Goal: Find specific page/section: Find specific page/section

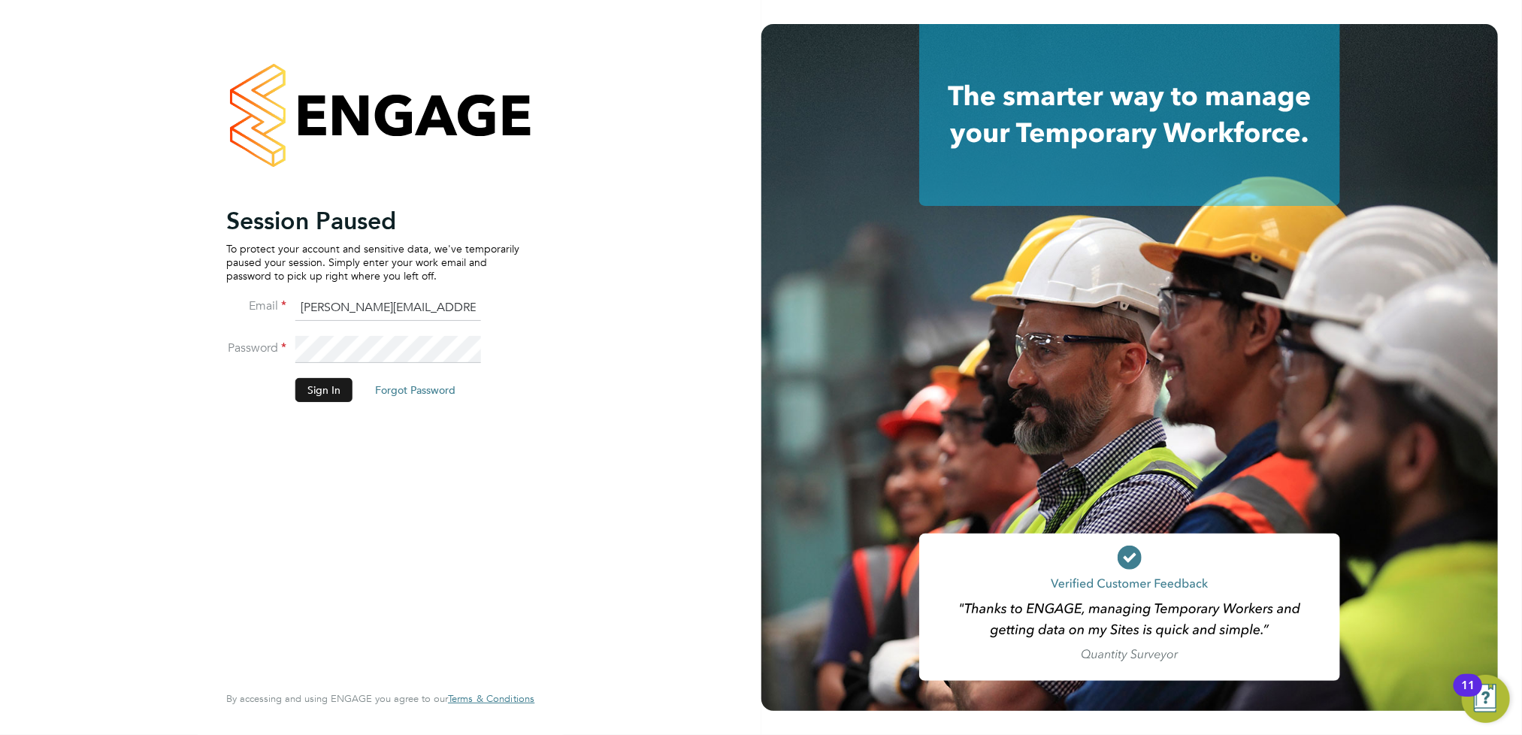
click at [318, 387] on button "Sign In" at bounding box center [323, 390] width 57 height 24
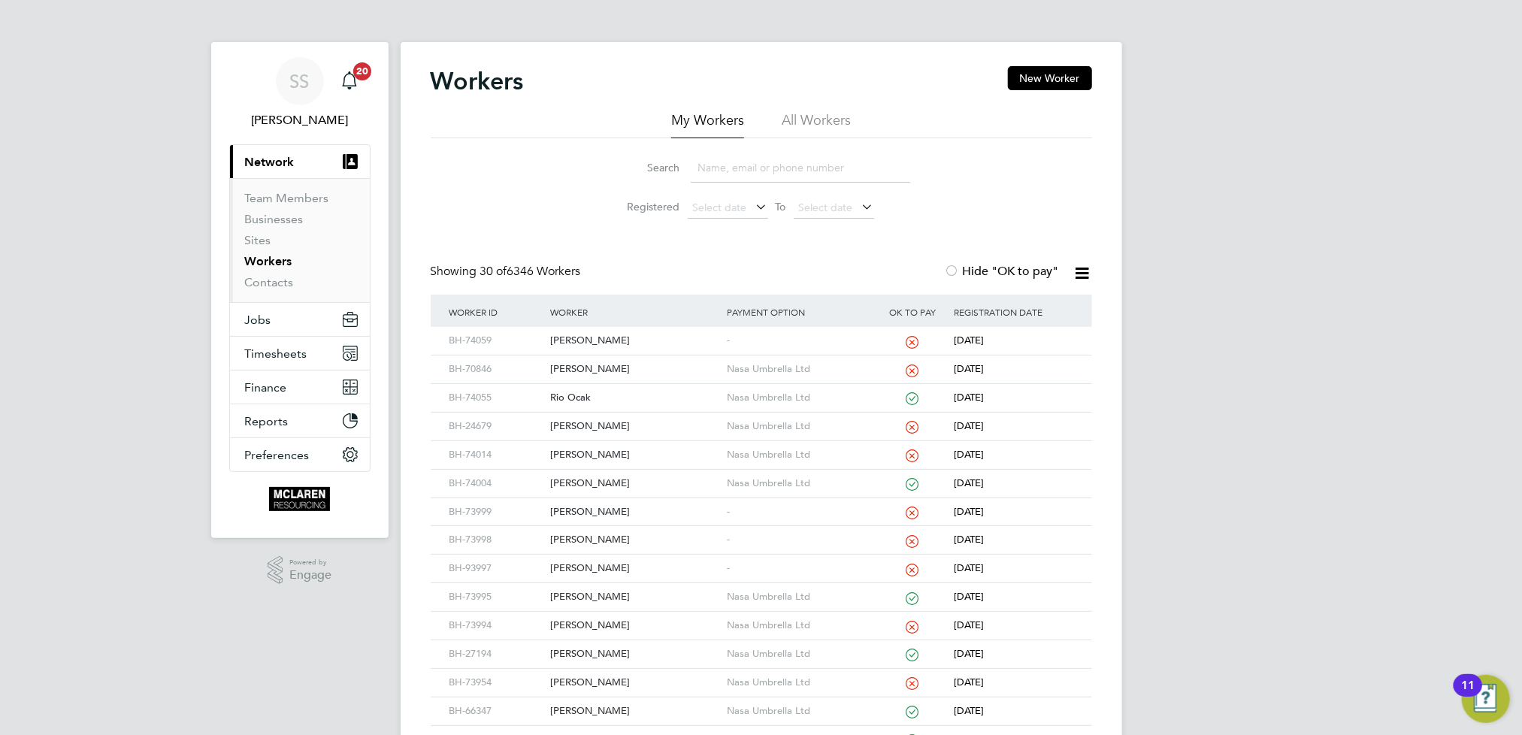
click at [758, 165] on input at bounding box center [800, 167] width 219 height 29
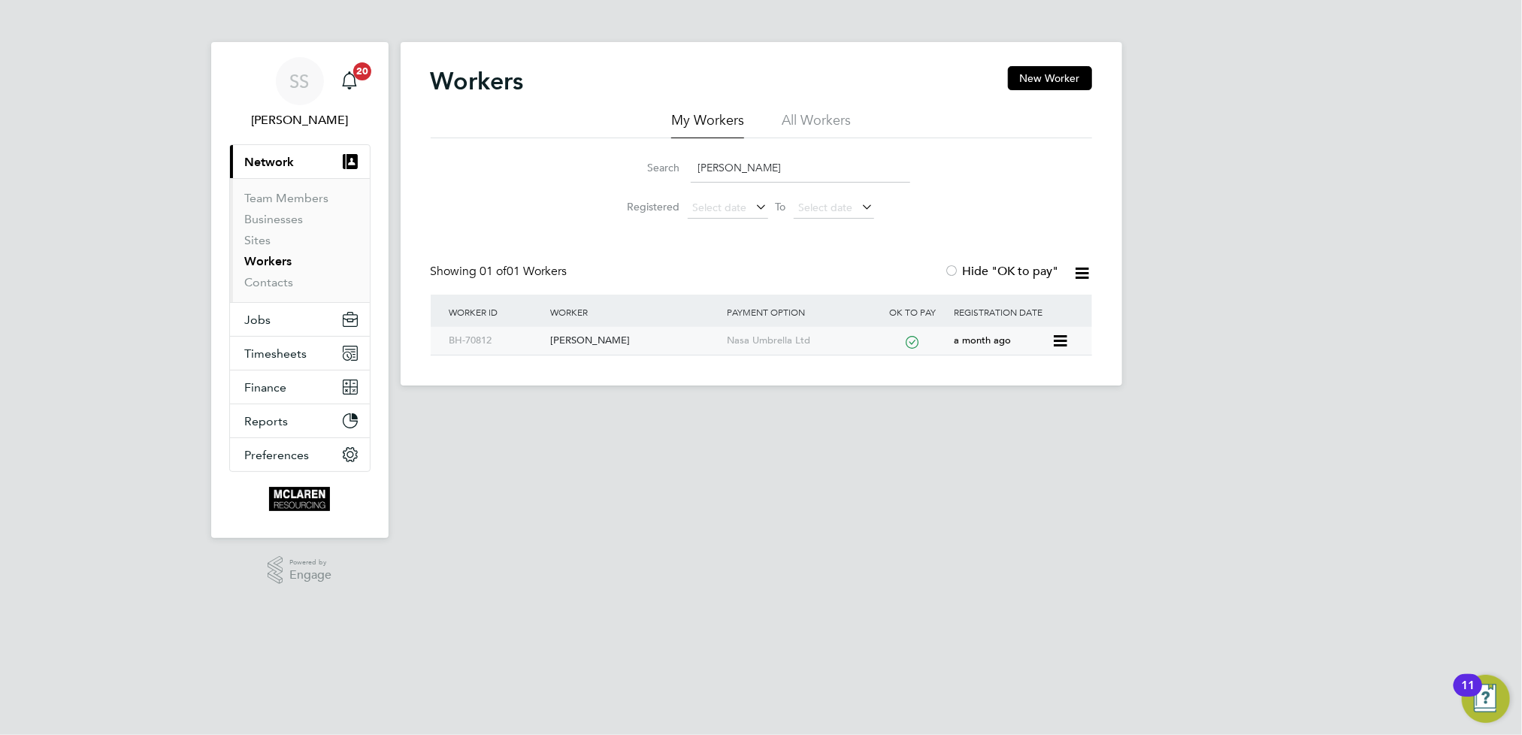
type input "[PERSON_NAME]"
click at [570, 338] on div "[PERSON_NAME]" at bounding box center [634, 341] width 177 height 28
